Goal: Check status: Check status

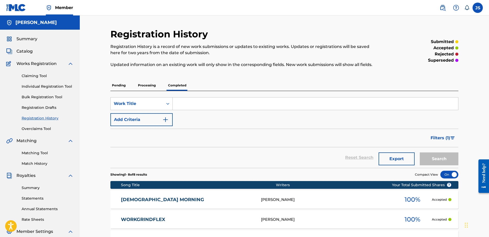
click at [40, 162] on link "Match History" at bounding box center [48, 163] width 52 height 5
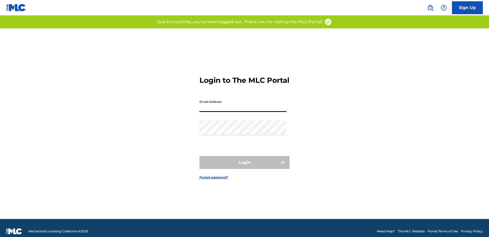
type input "[EMAIL_ADDRESS][DOMAIN_NAME]"
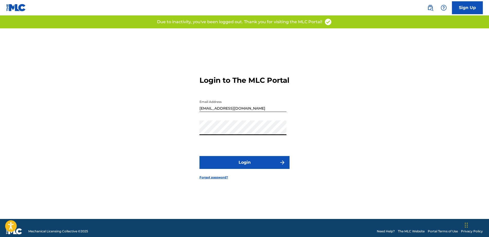
click at [233, 169] on button "Login" at bounding box center [245, 162] width 90 height 13
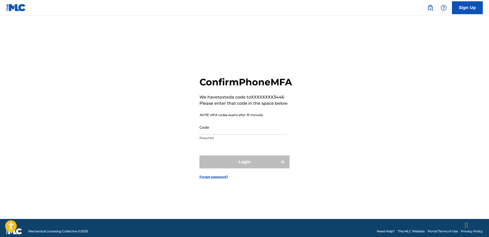
click at [218, 134] on input "Code" at bounding box center [243, 127] width 87 height 15
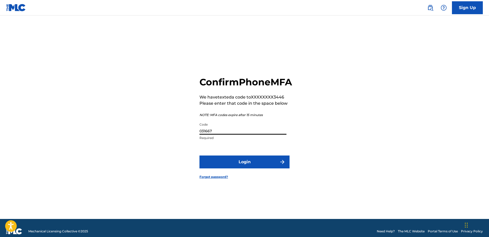
type input "031667"
click at [230, 167] on button "Login" at bounding box center [245, 161] width 90 height 13
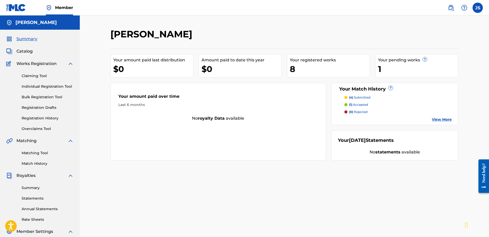
click at [37, 163] on link "Match History" at bounding box center [48, 163] width 52 height 5
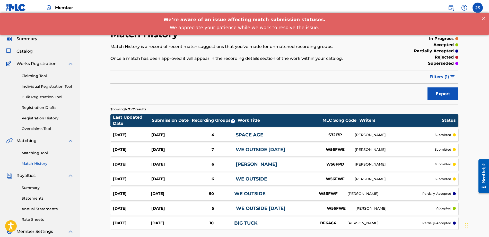
click at [448, 177] on p "submitted" at bounding box center [443, 178] width 16 height 5
click at [253, 132] on link "SPACE AGE" at bounding box center [250, 135] width 28 height 6
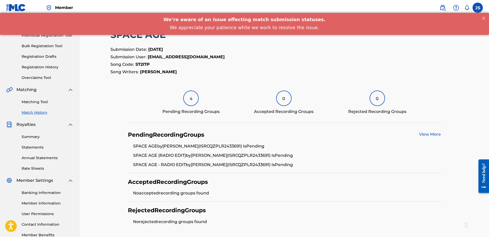
scroll to position [94, 0]
